Goal: Navigation & Orientation: Find specific page/section

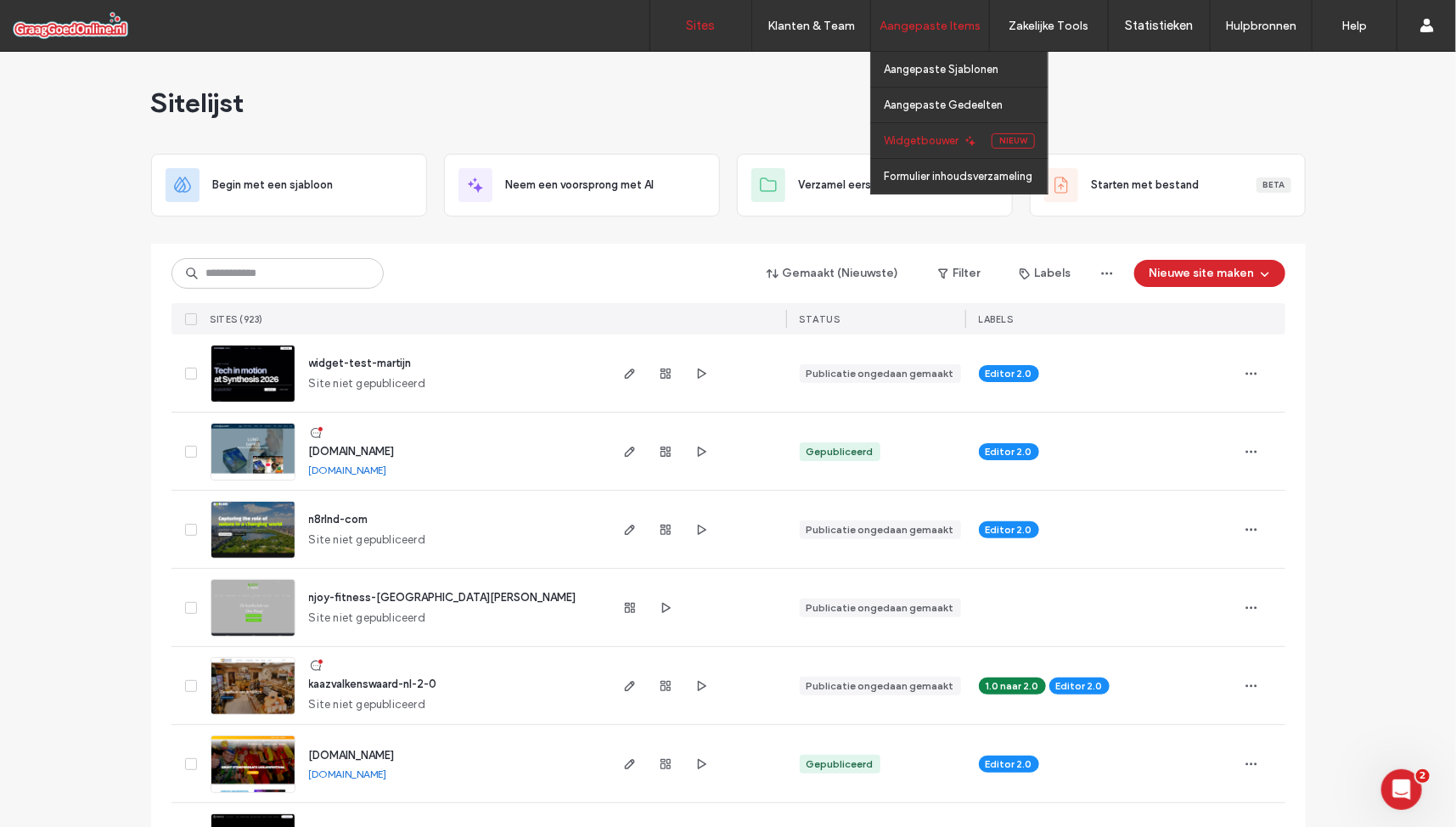
click at [941, 141] on label "Widgetbouwer" at bounding box center [921, 141] width 75 height 13
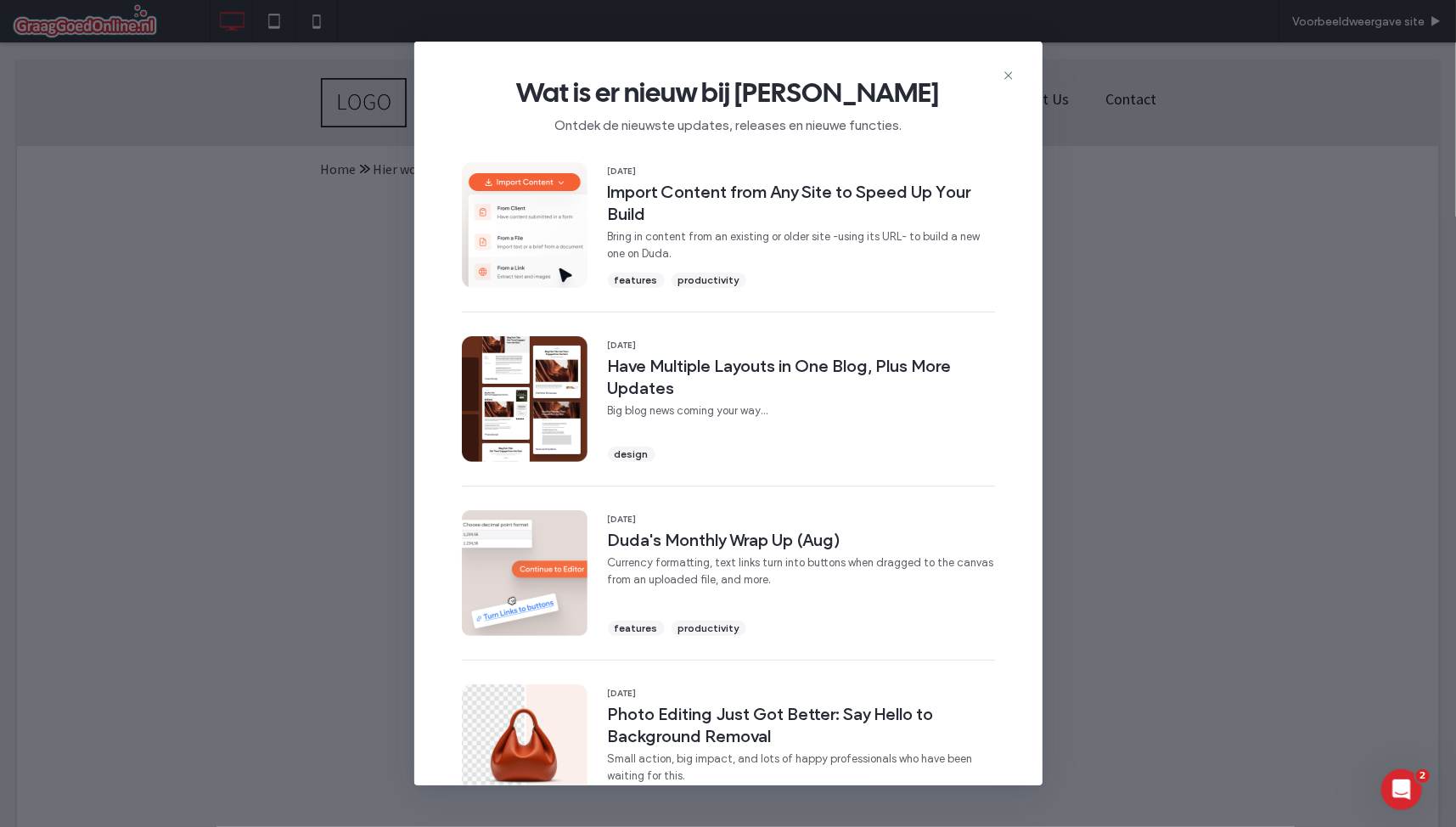
click at [1006, 75] on icon at bounding box center [1008, 75] width 14 height 14
